Goal: Find specific page/section: Find specific page/section

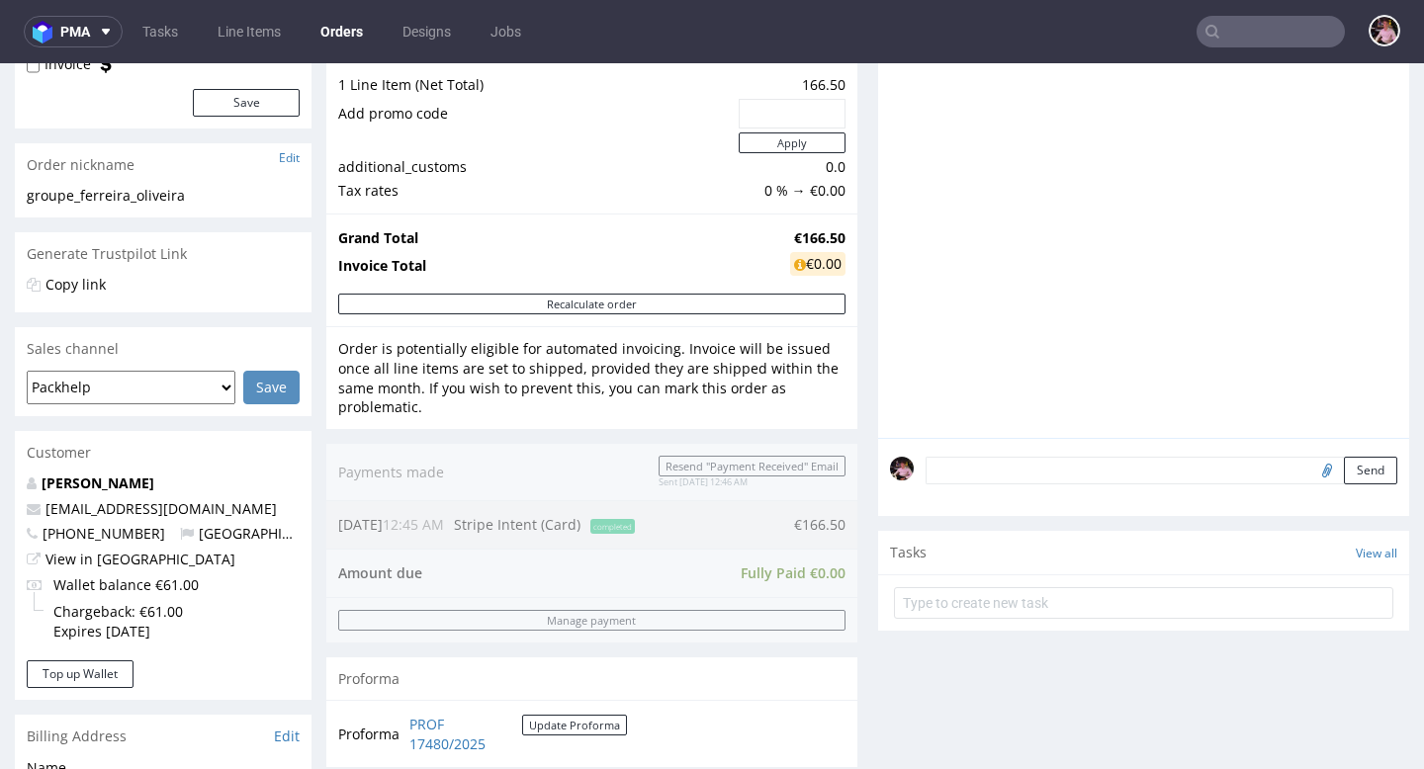
scroll to position [242, 0]
click at [126, 556] on link "View in [GEOGRAPHIC_DATA]" at bounding box center [140, 558] width 190 height 19
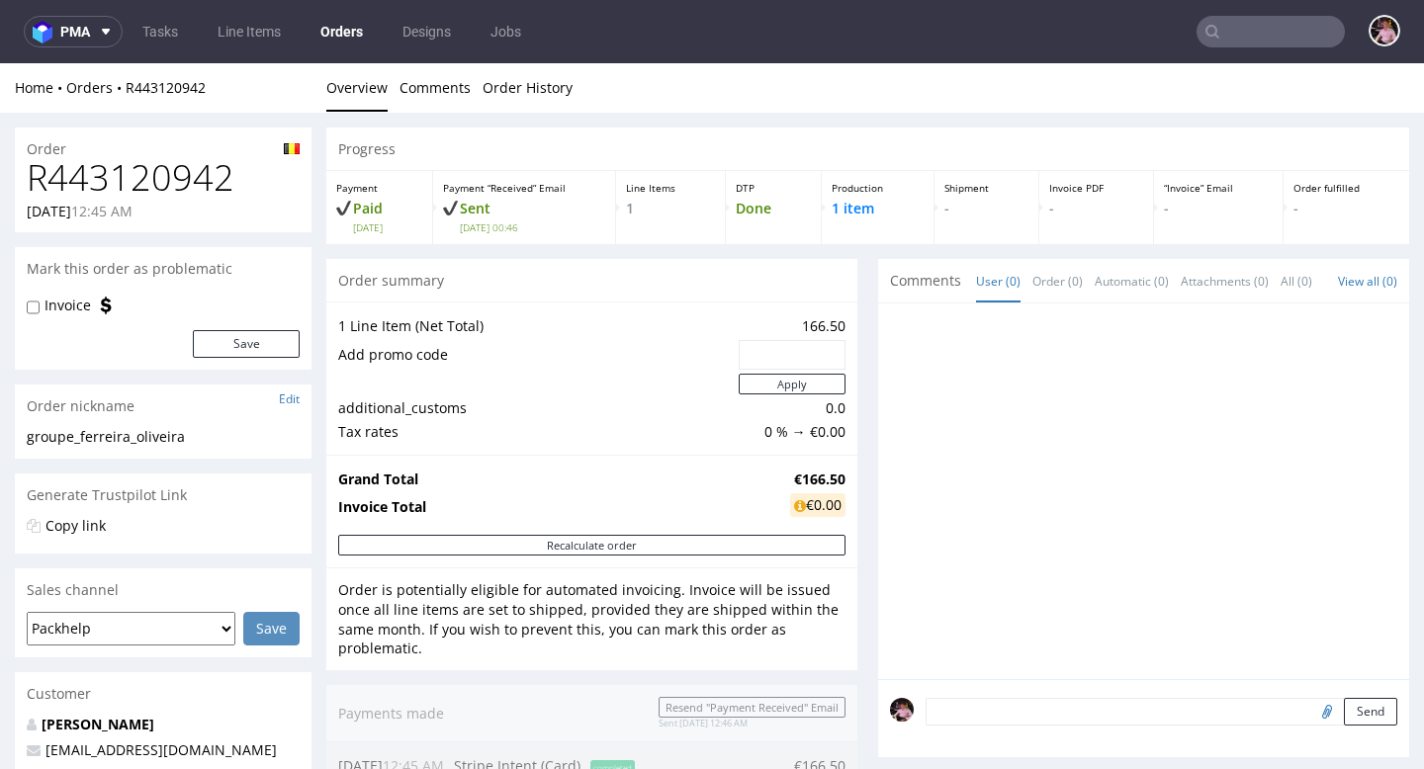
click at [158, 176] on h1 "R443120942" at bounding box center [163, 178] width 273 height 40
copy h1 "R443120942"
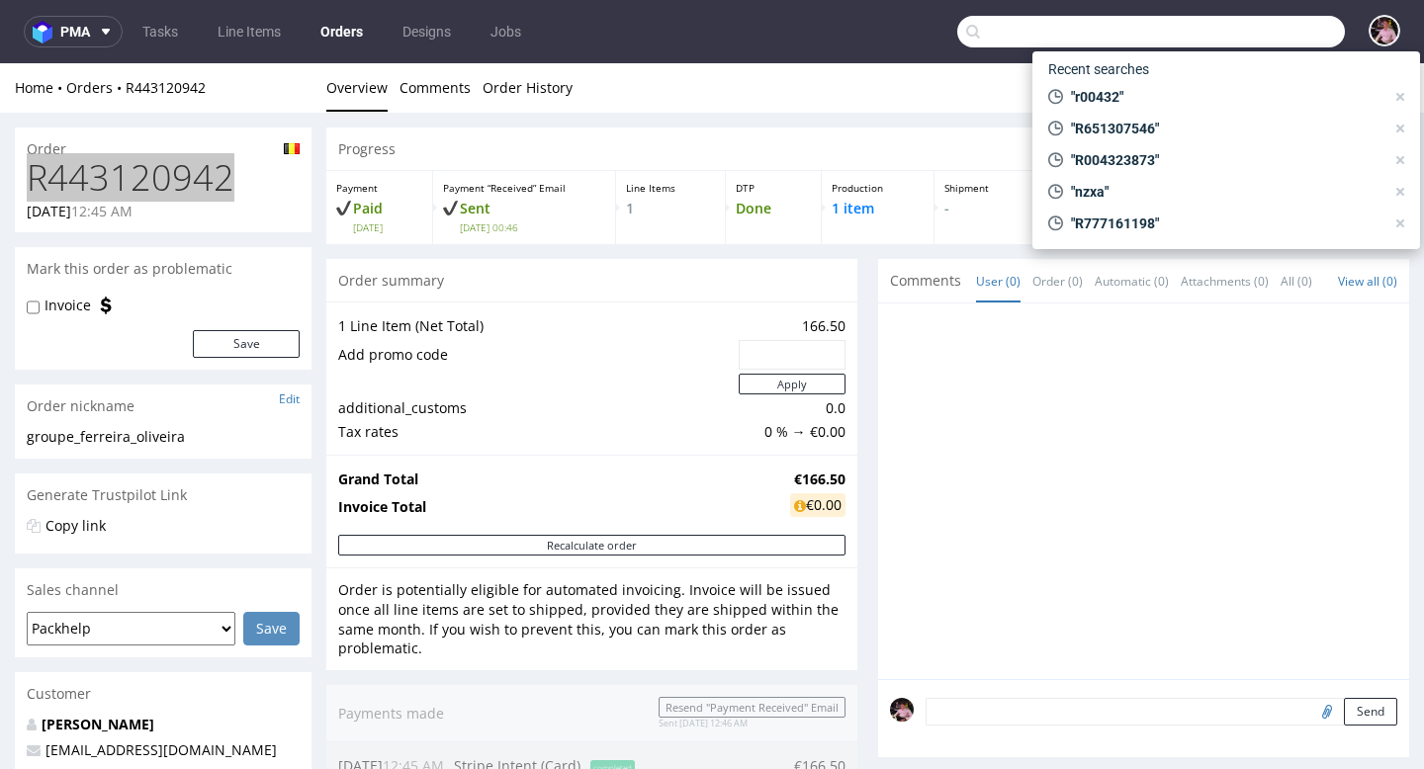
click at [1275, 43] on input "text" at bounding box center [1151, 32] width 388 height 32
paste input "R421851179"
type input "R421851179"
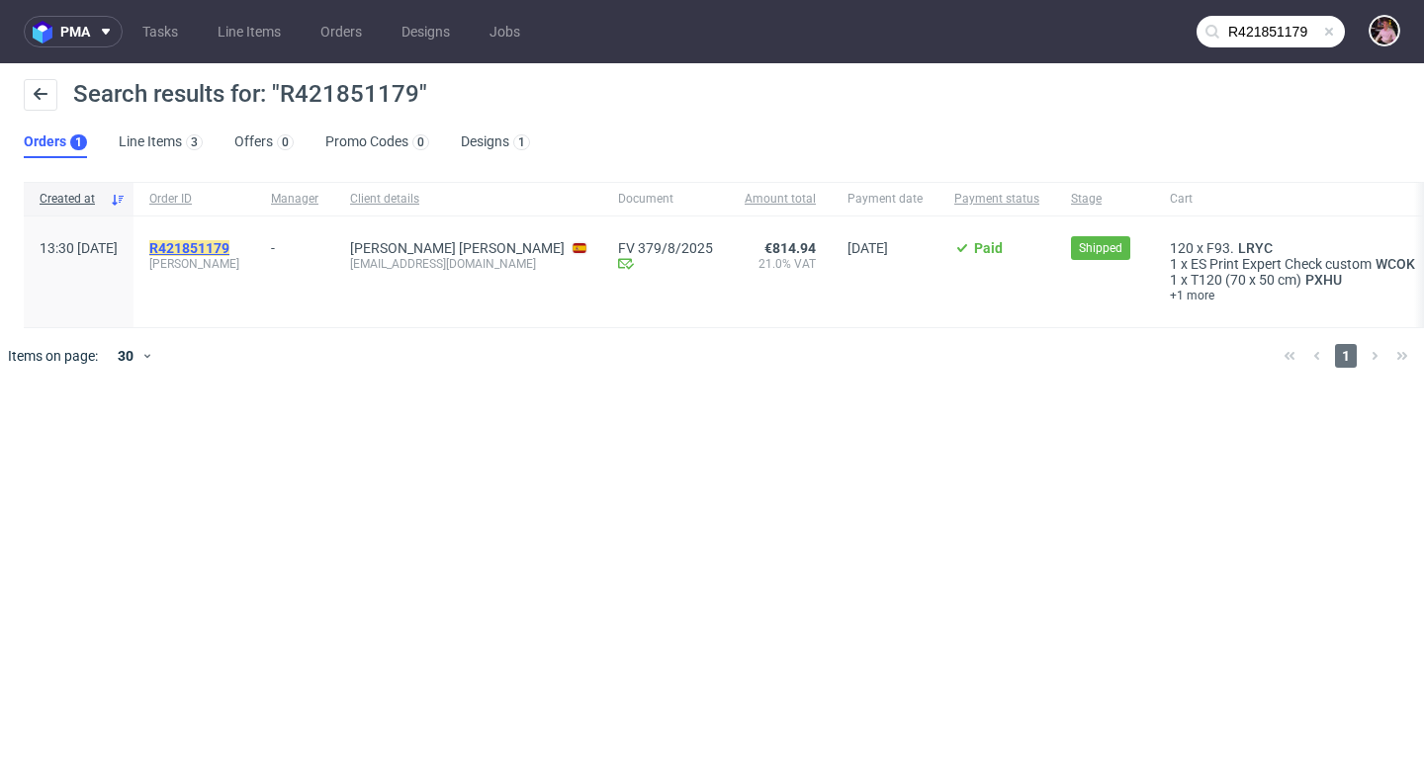
click at [229, 243] on mark "R421851179" at bounding box center [189, 248] width 80 height 16
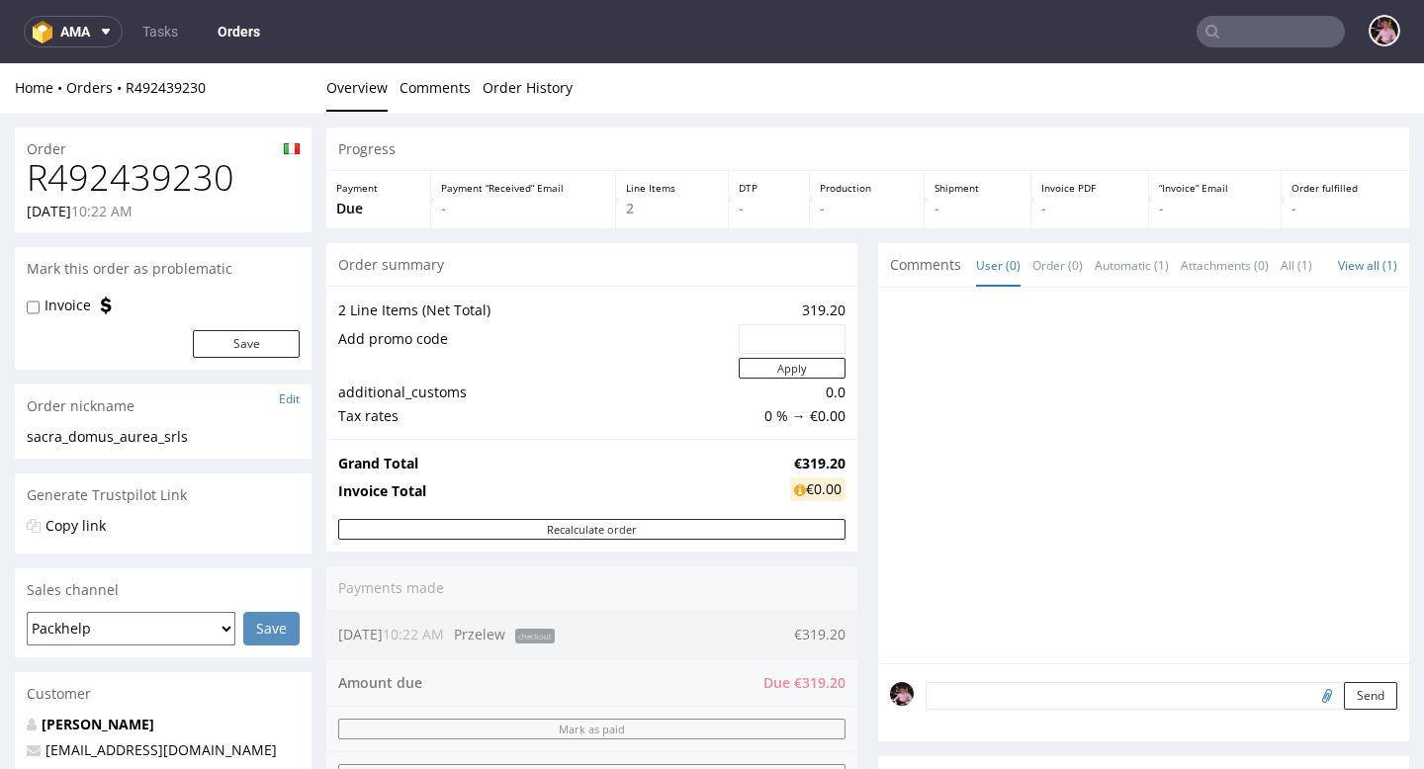
scroll to position [5, 0]
